Goal: Task Accomplishment & Management: Manage account settings

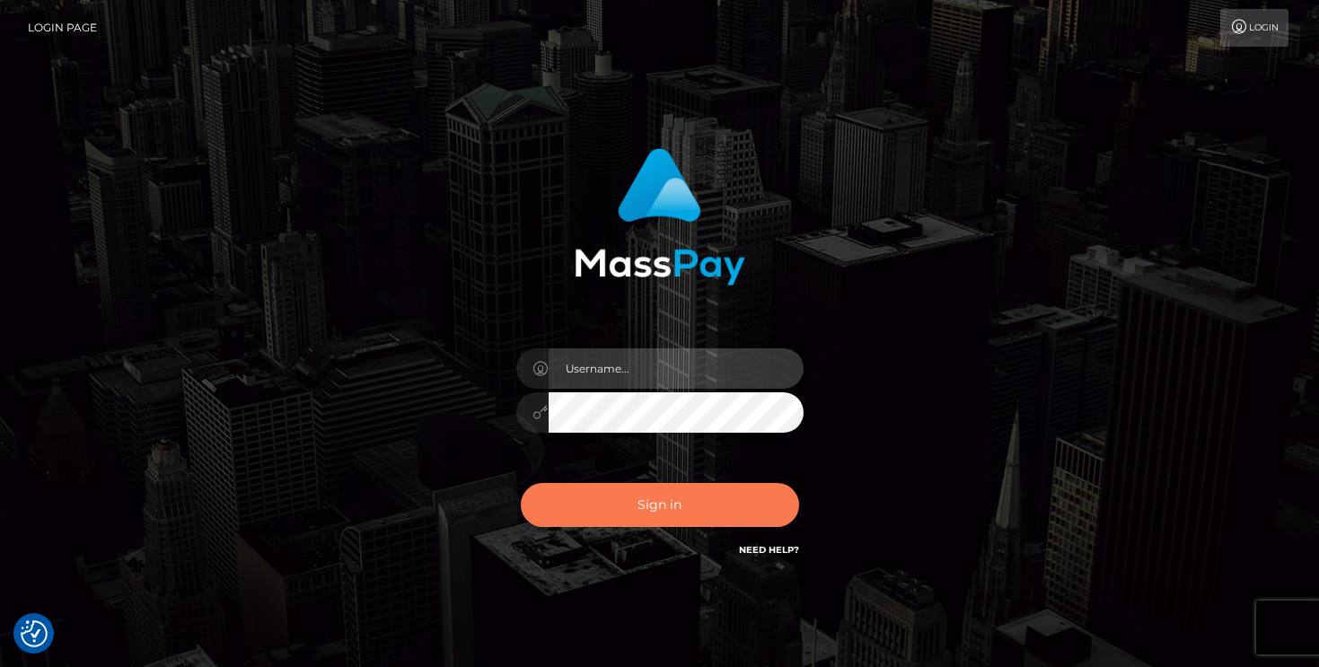
type input "mariolabugaj"
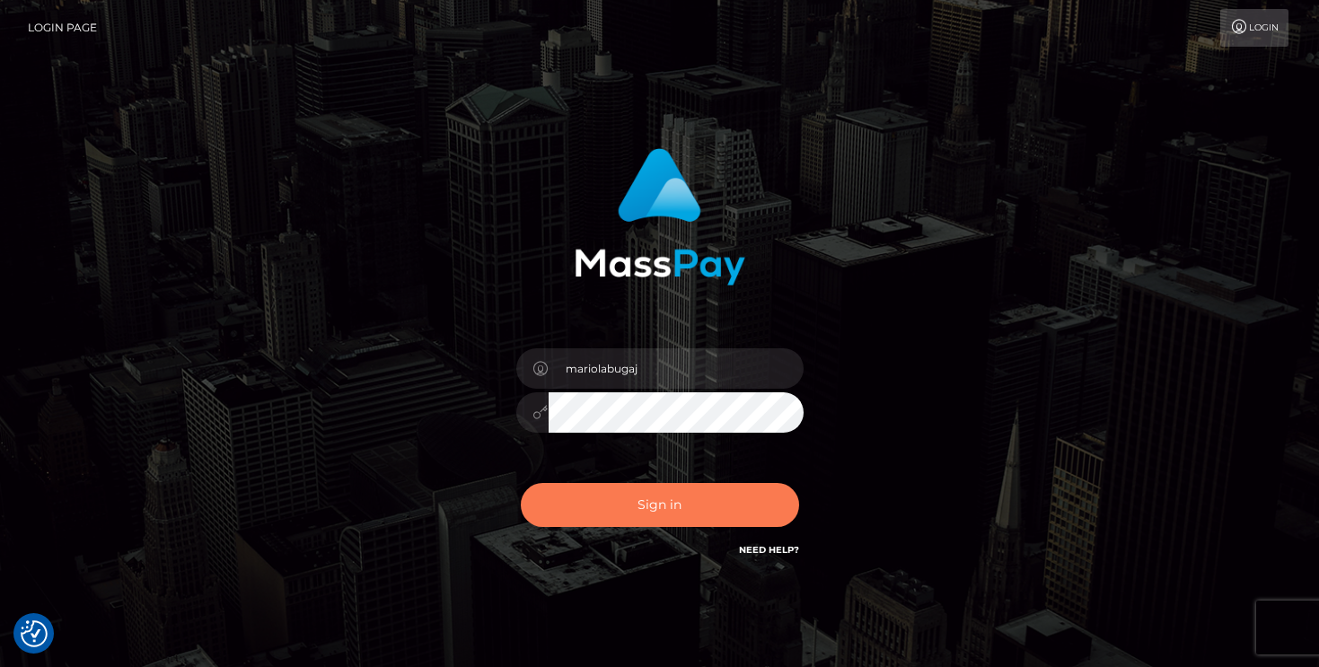
click at [679, 504] on button "Sign in" at bounding box center [660, 505] width 278 height 44
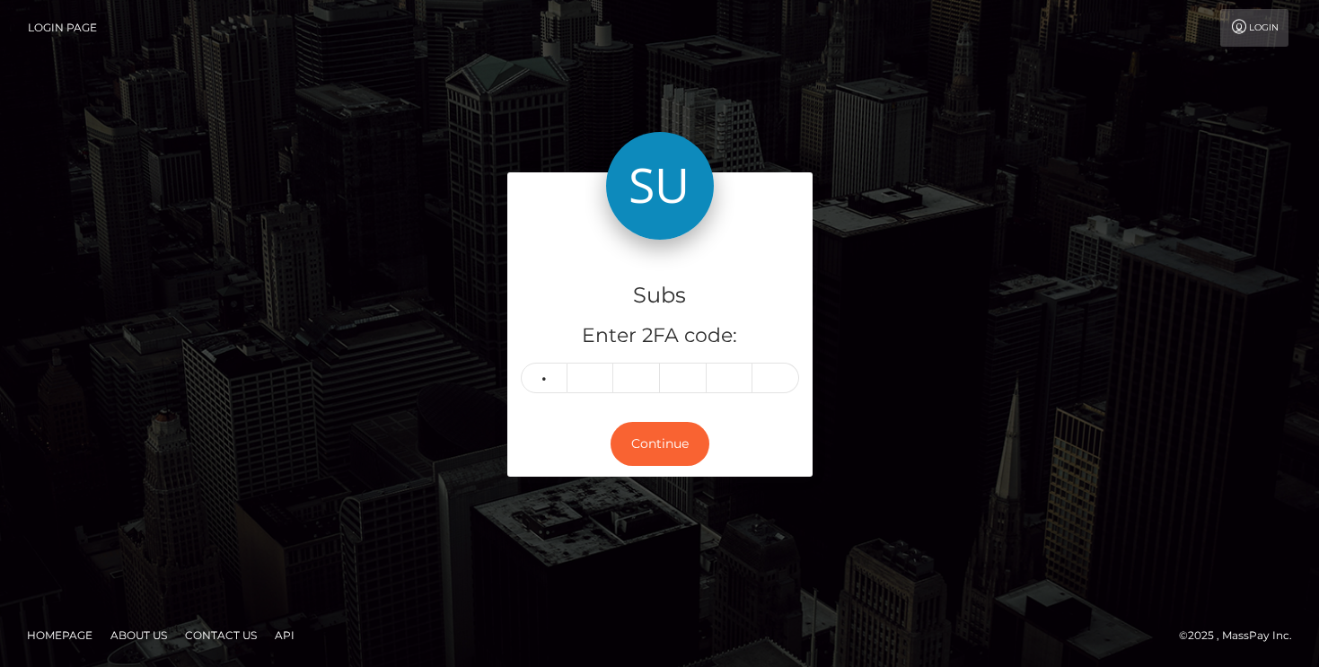
type input "0"
type input "7"
type input "3"
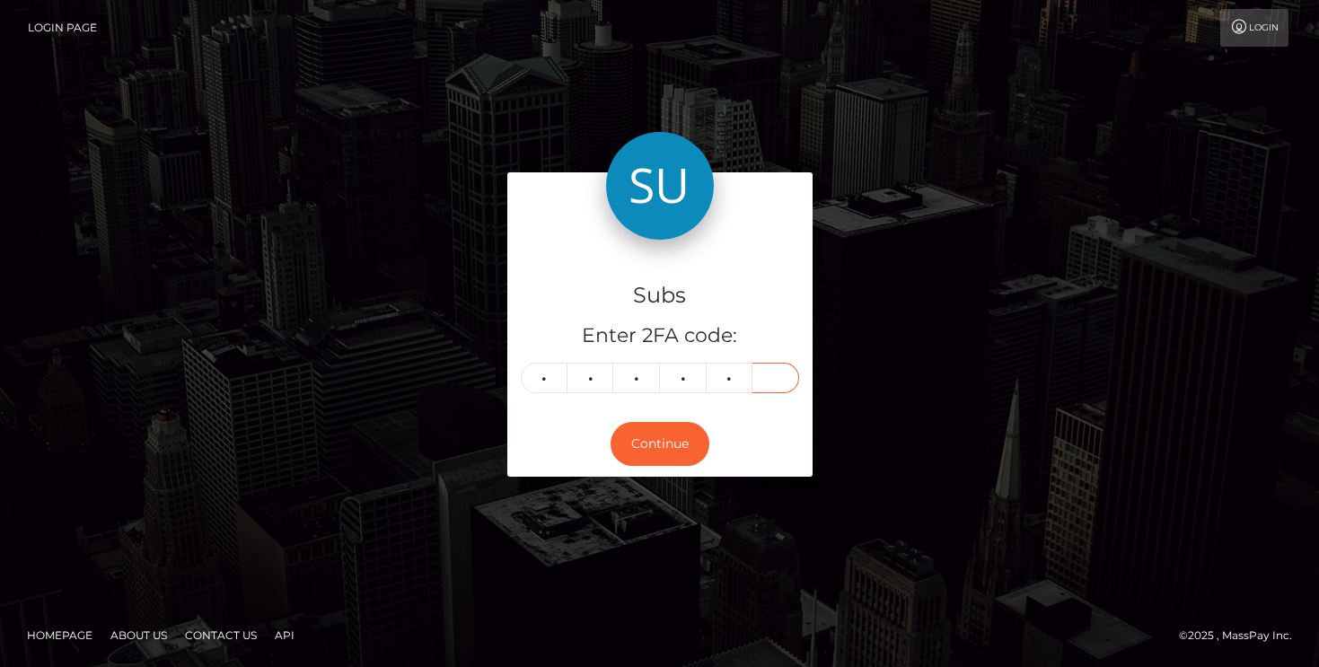
type input "7"
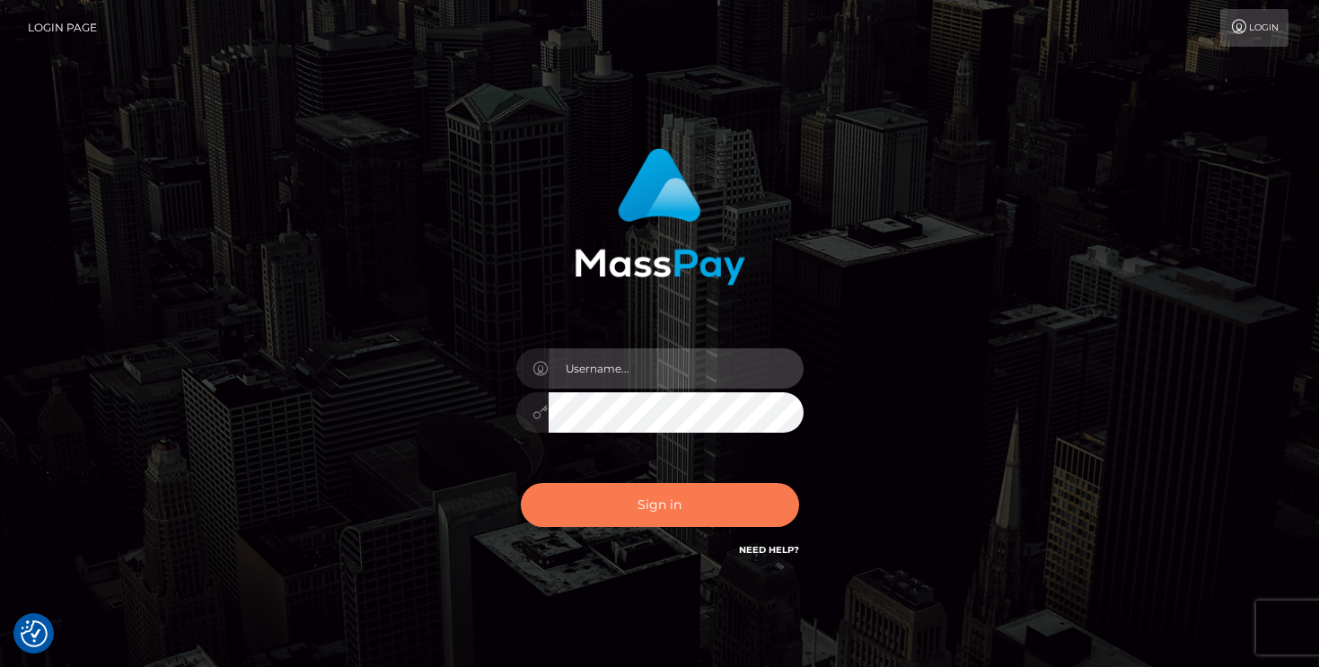
type input "mariolabugaj"
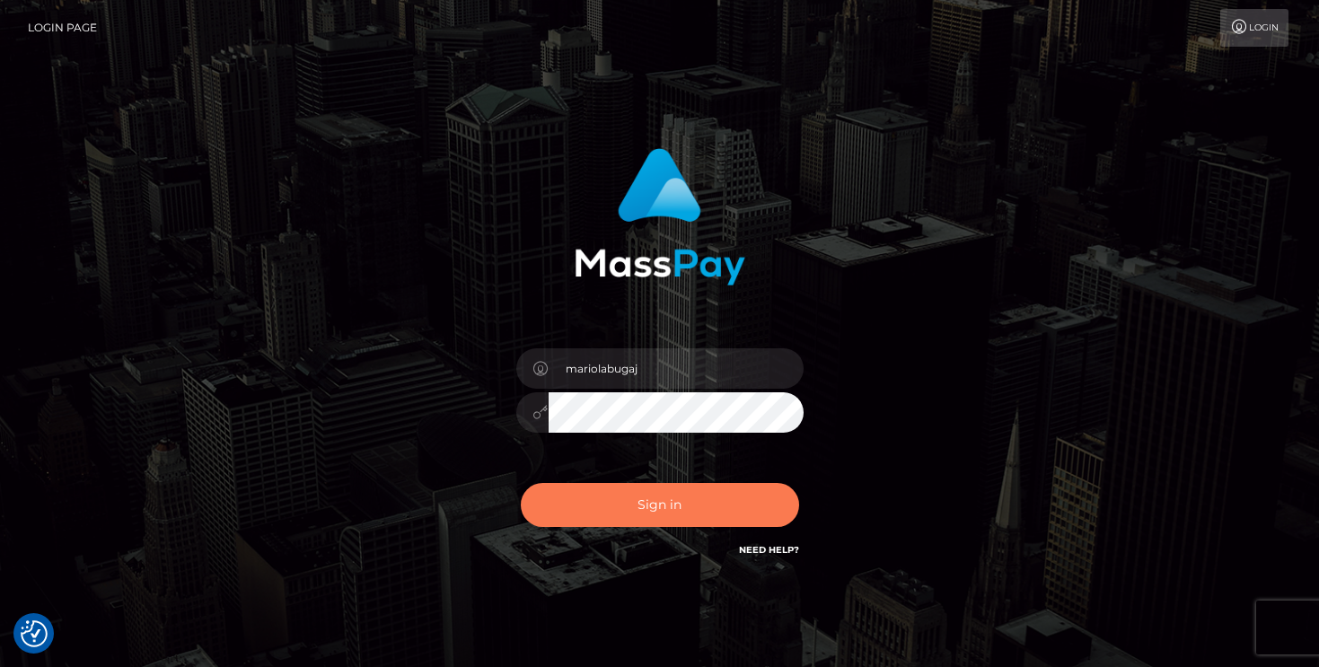
click at [660, 499] on button "Sign in" at bounding box center [660, 505] width 278 height 44
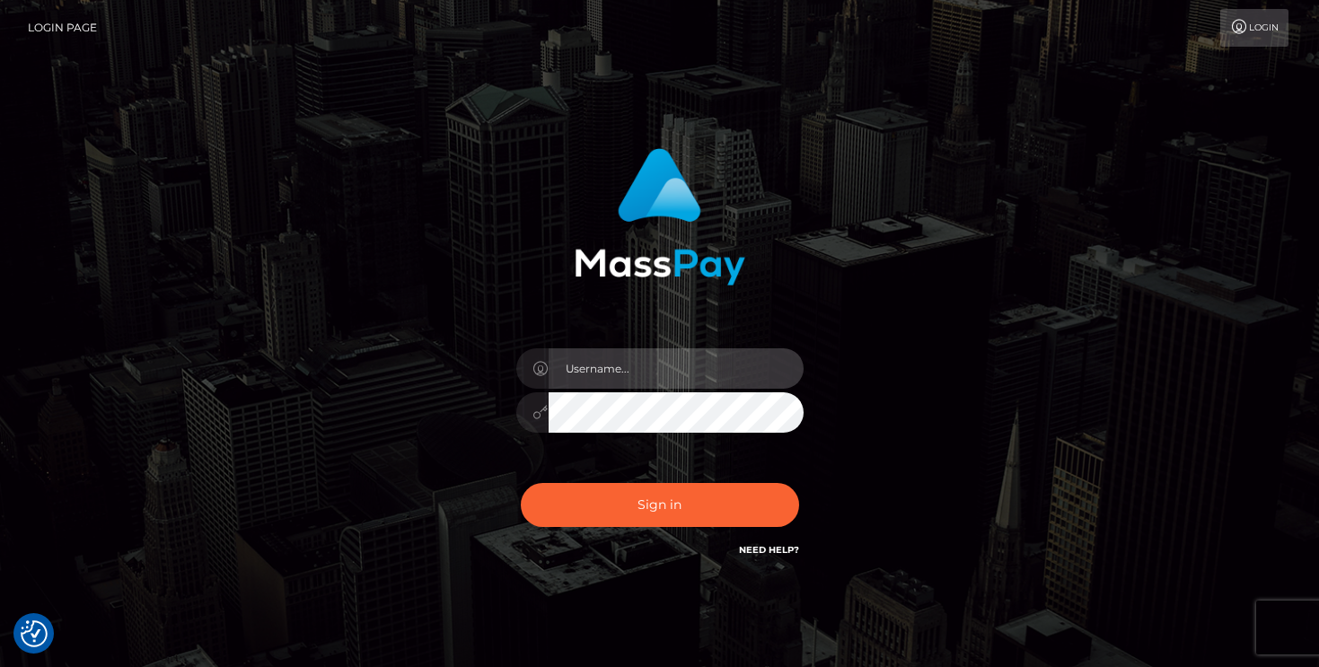
type input "mariolabugaj"
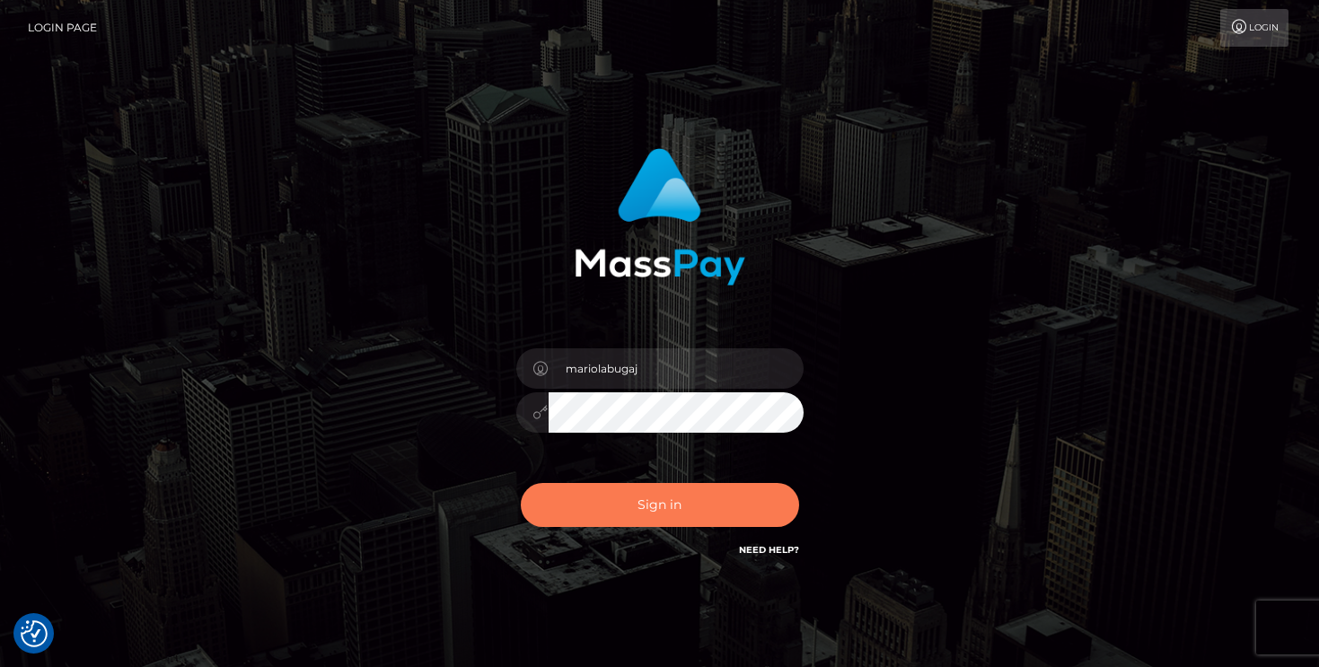
click at [661, 499] on button "Sign in" at bounding box center [660, 505] width 278 height 44
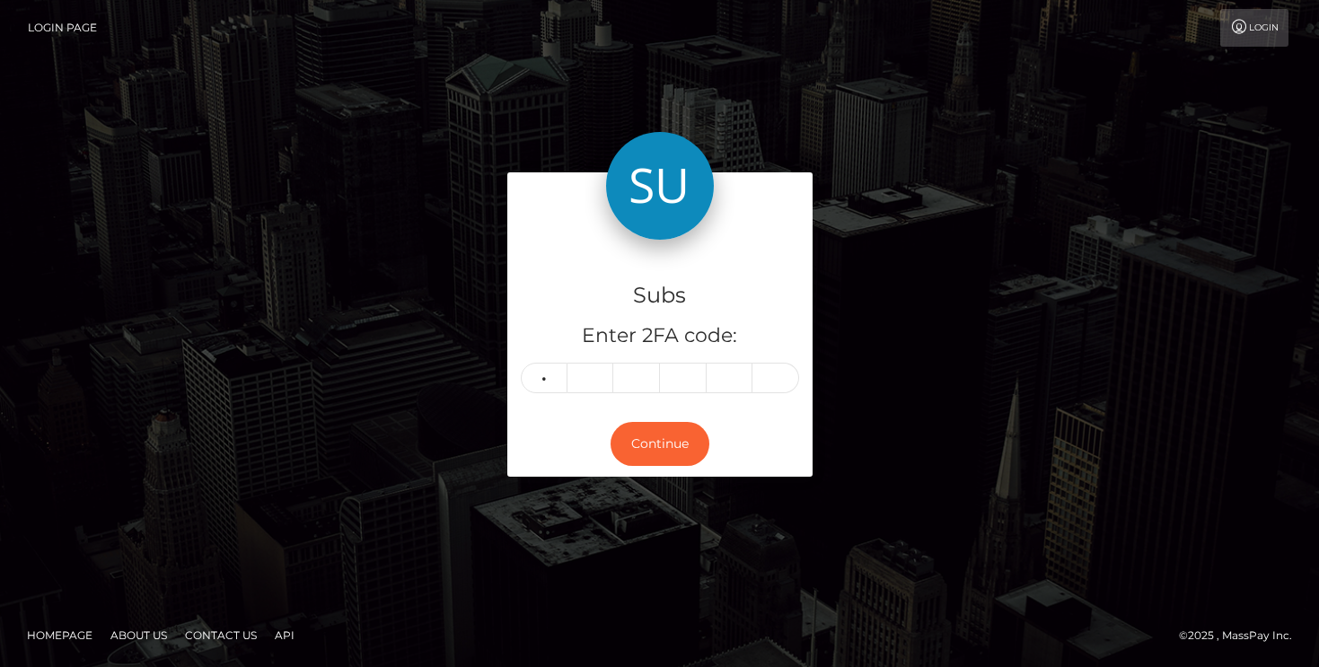
type input "0"
type input "1"
type input "2"
type input "1"
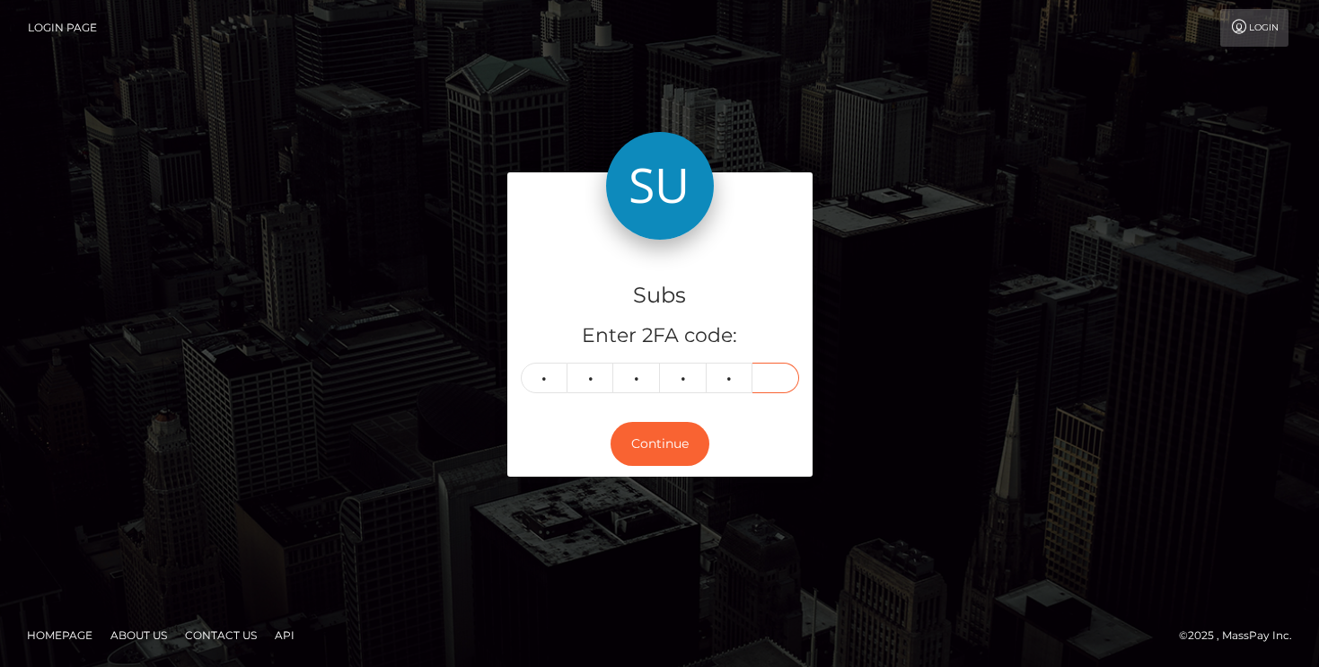
type input "0"
